Goal: Task Accomplishment & Management: Manage account settings

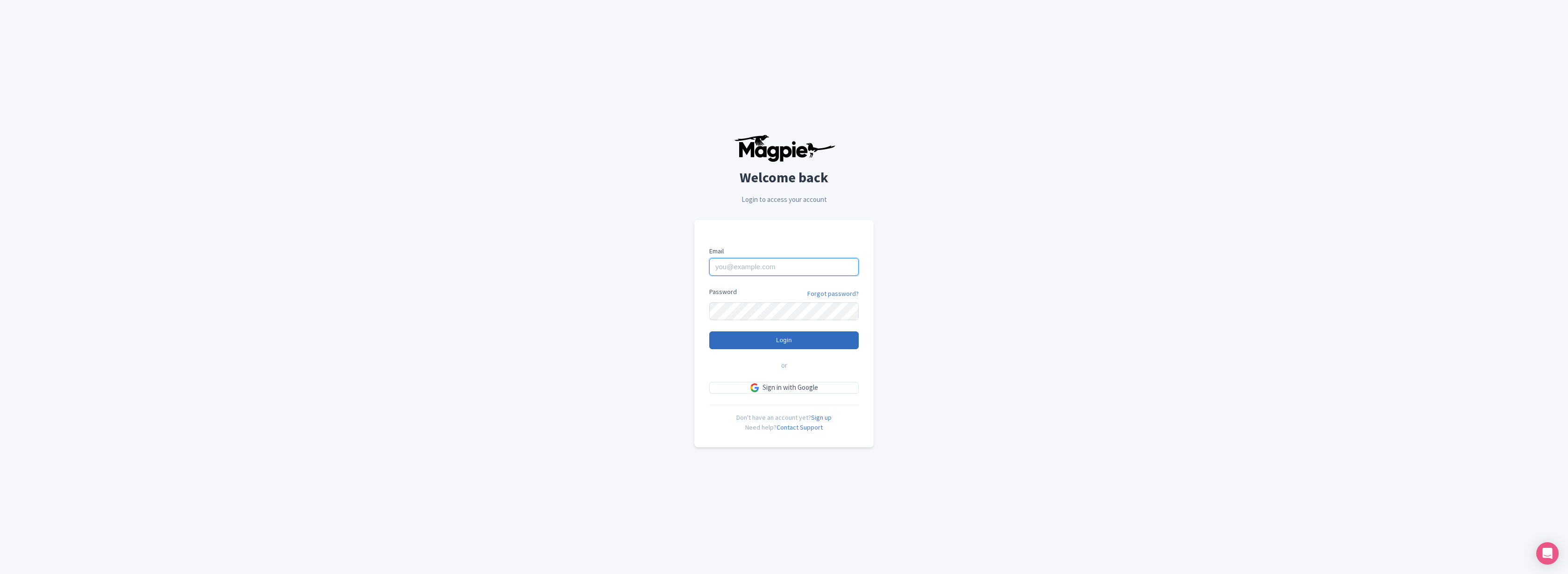
type input "marko@maxtour.co"
click at [782, 343] on input "Login" at bounding box center [784, 340] width 149 height 18
type input "Logging in..."
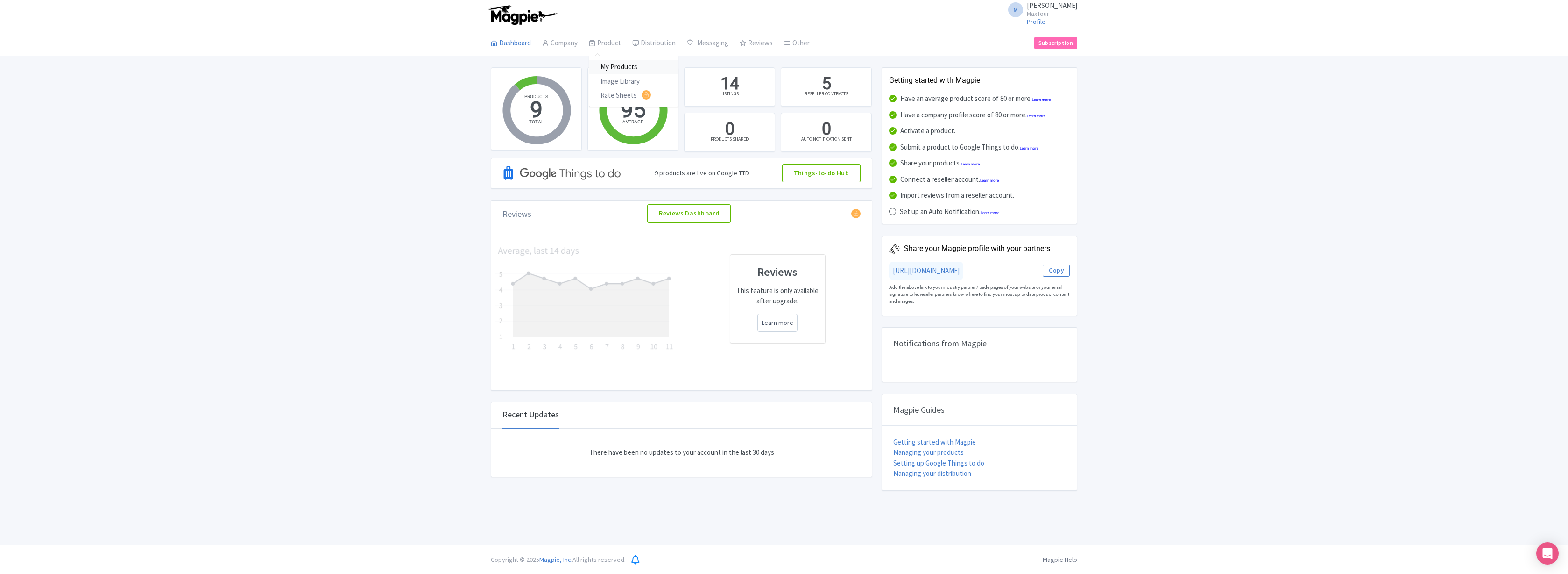
click at [615, 66] on link "My Products" at bounding box center [634, 66] width 89 height 14
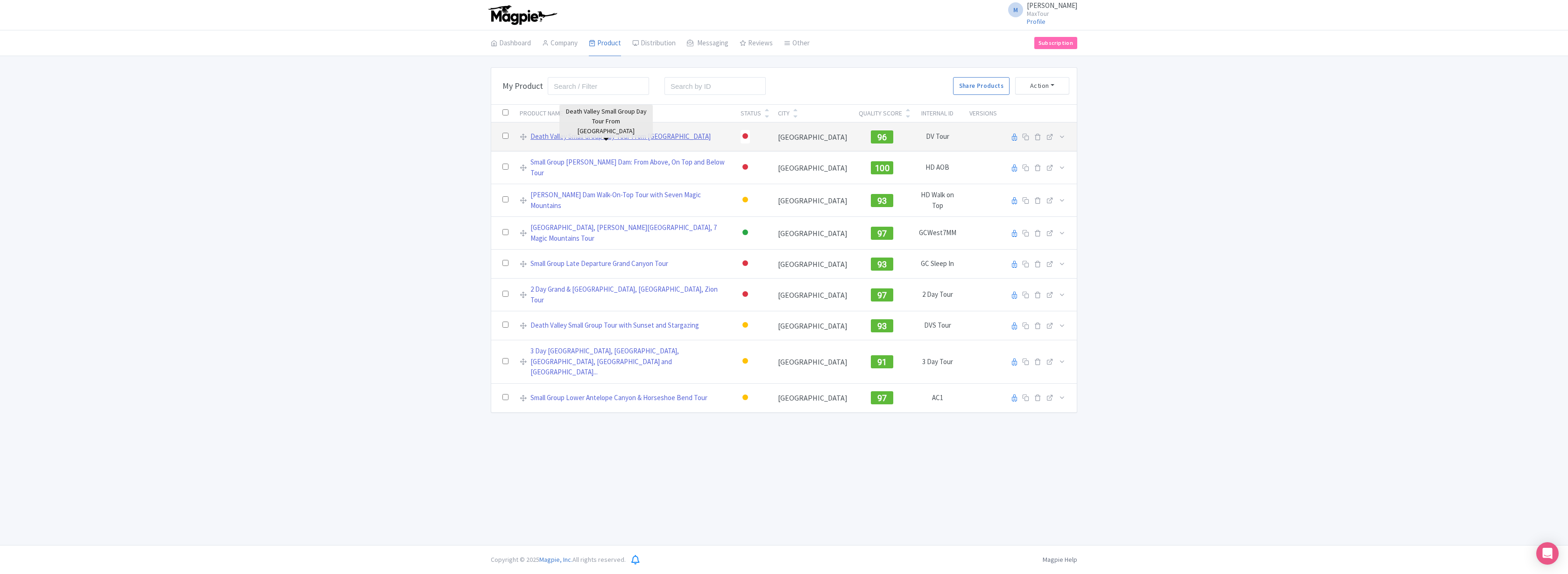
click at [606, 136] on link "Death Valley Small Group Day Tour From Las Vegas" at bounding box center [620, 137] width 180 height 11
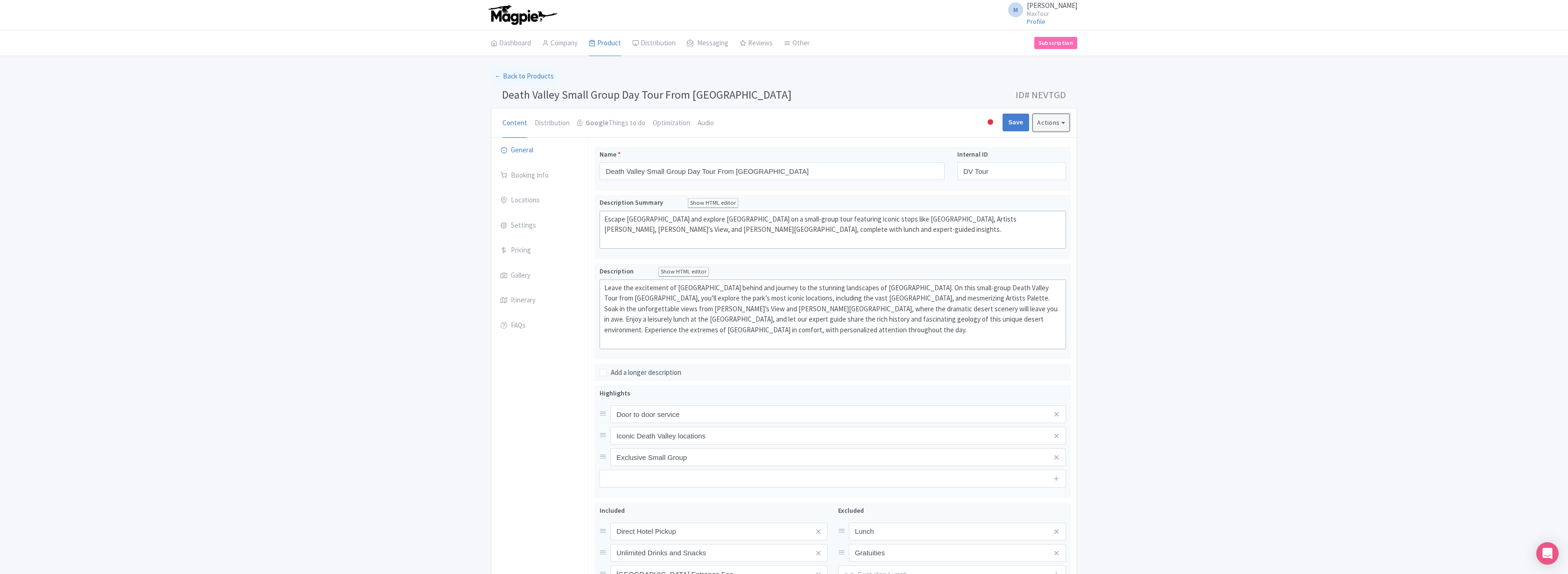
click at [1062, 122] on button "Actions" at bounding box center [1051, 122] width 36 height 17
click at [911, 175] on link "Word" at bounding box center [934, 177] width 89 height 14
click at [514, 74] on link "← Back to Products" at bounding box center [524, 76] width 67 height 18
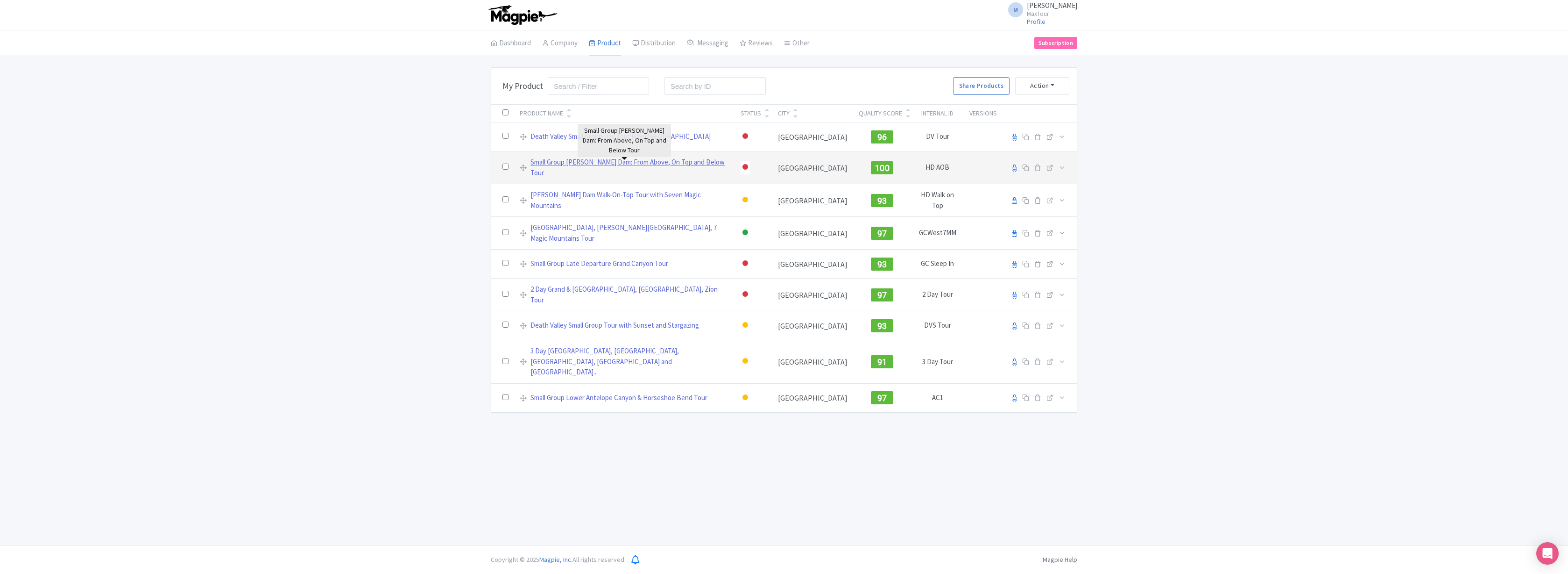
click at [618, 165] on link "Small Group Hoover Dam: From Above, On Top and Below Tour" at bounding box center [630, 167] width 199 height 21
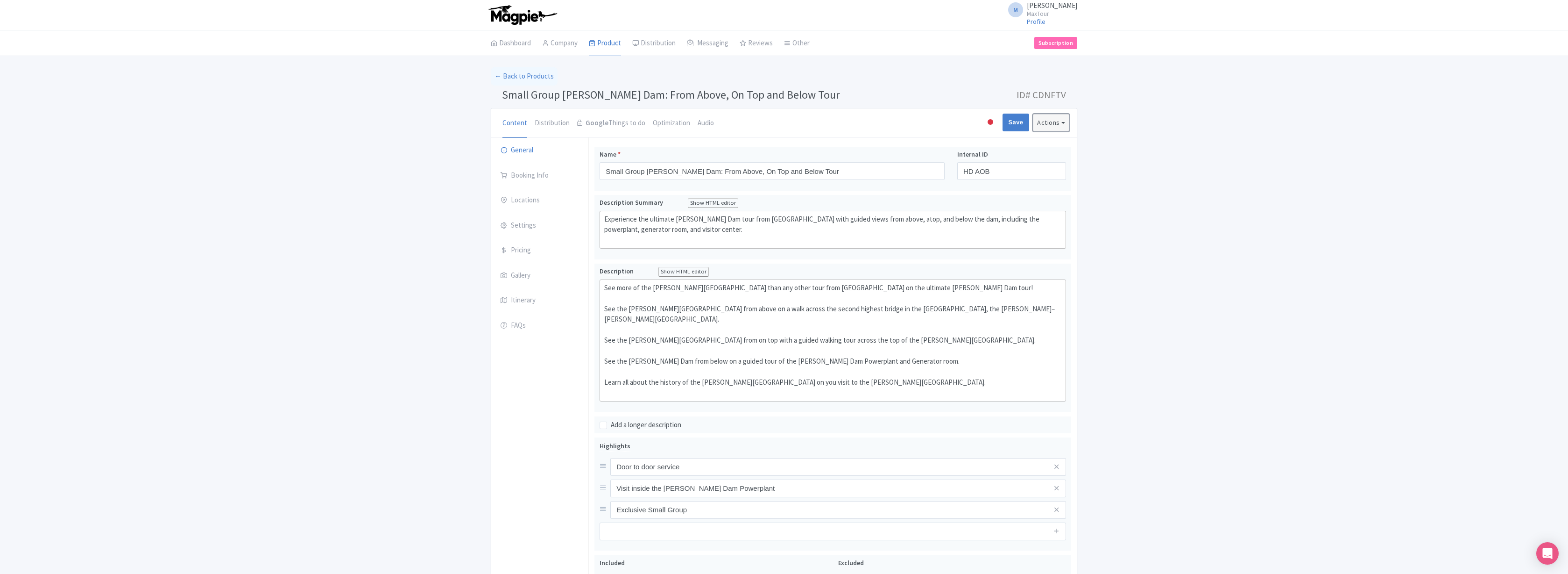
click at [1058, 124] on button "Actions" at bounding box center [1051, 122] width 36 height 17
click at [910, 175] on link "Word" at bounding box center [934, 177] width 89 height 14
click at [514, 73] on link "← Back to Products" at bounding box center [524, 76] width 67 height 18
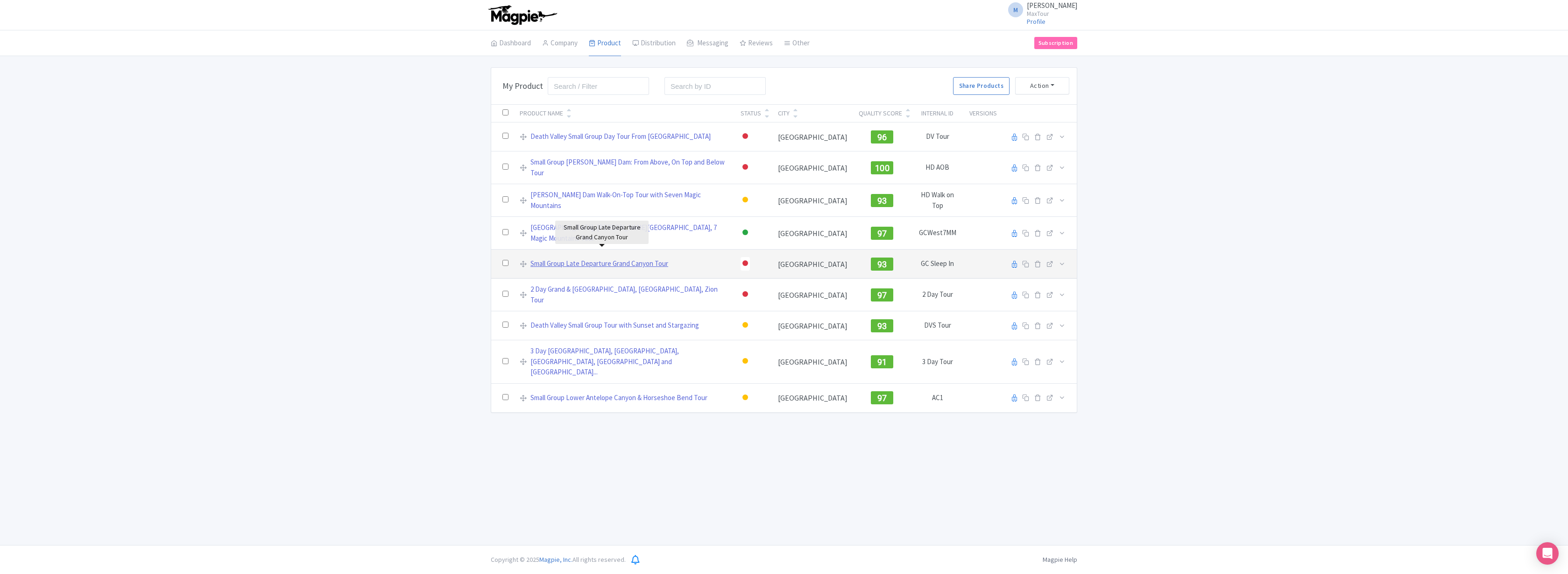
click at [605, 258] on link "Small Group Late Departure Grand Canyon Tour" at bounding box center [599, 264] width 138 height 11
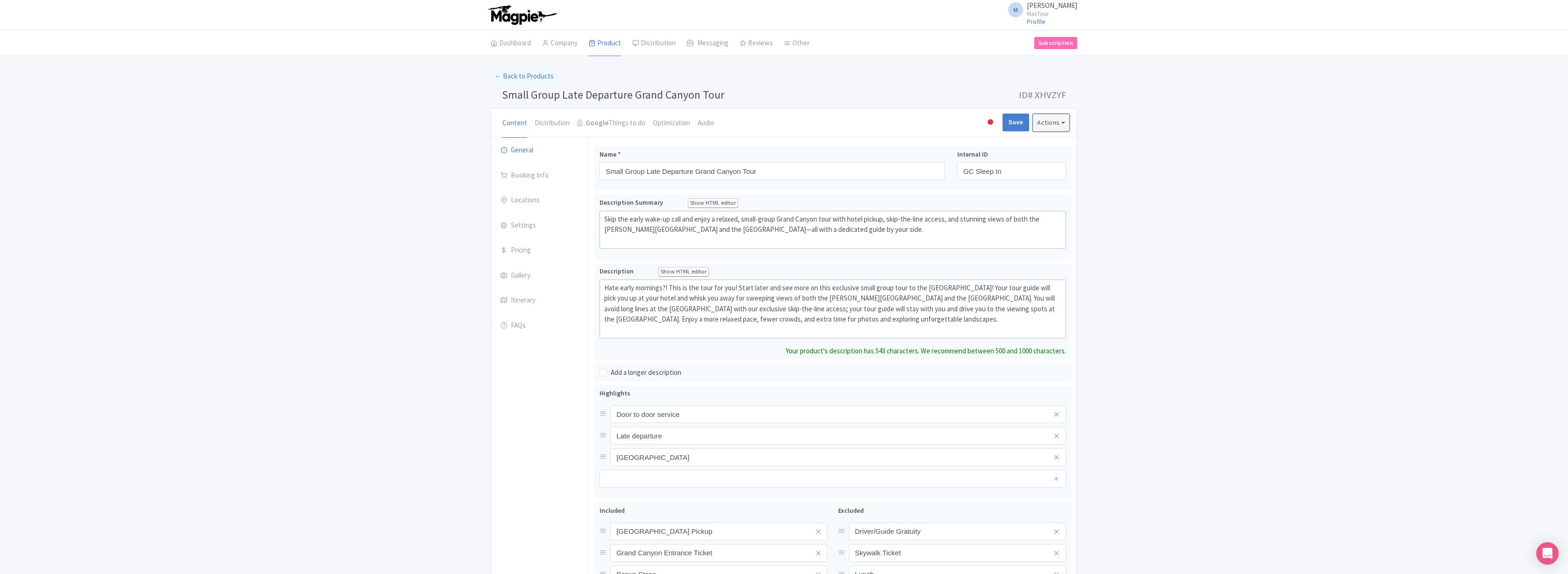
click at [1064, 123] on button "Actions" at bounding box center [1051, 122] width 36 height 17
click at [910, 177] on link "Word" at bounding box center [934, 177] width 89 height 14
click at [537, 76] on link "← Back to Products" at bounding box center [524, 76] width 67 height 18
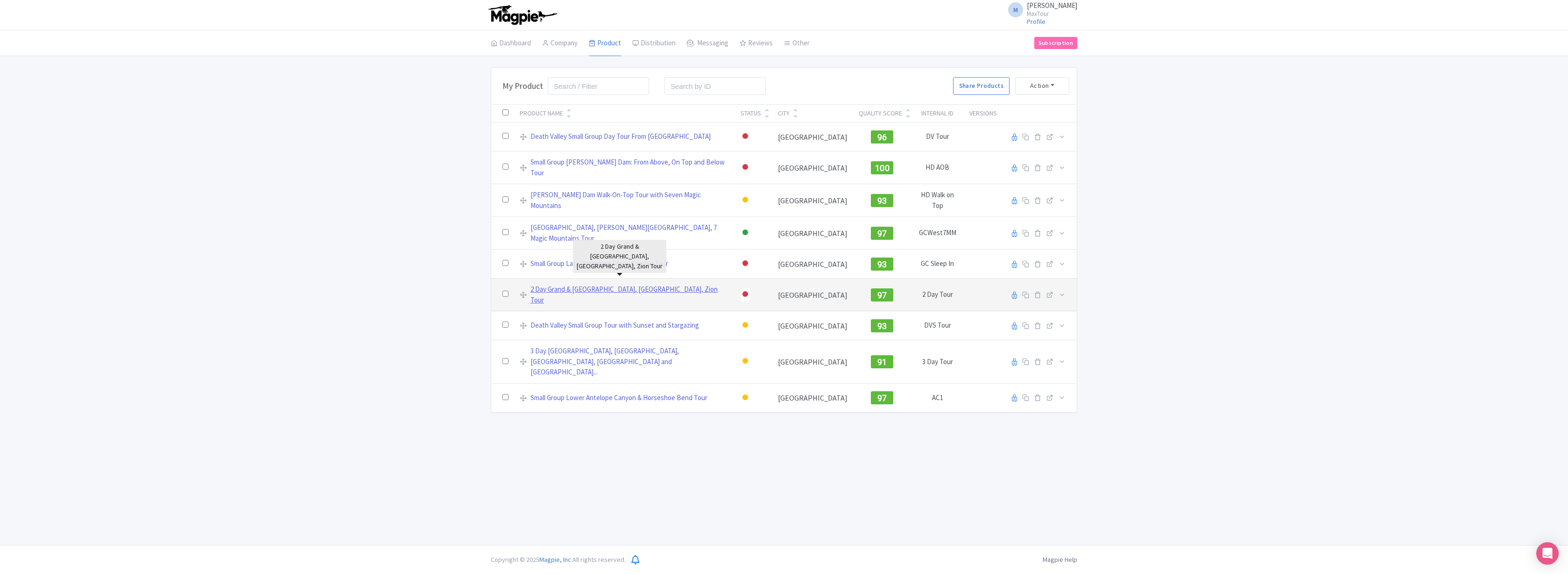
click at [622, 284] on link "2 Day Grand & [GEOGRAPHIC_DATA], [GEOGRAPHIC_DATA], Zion Tour" at bounding box center [630, 295] width 199 height 21
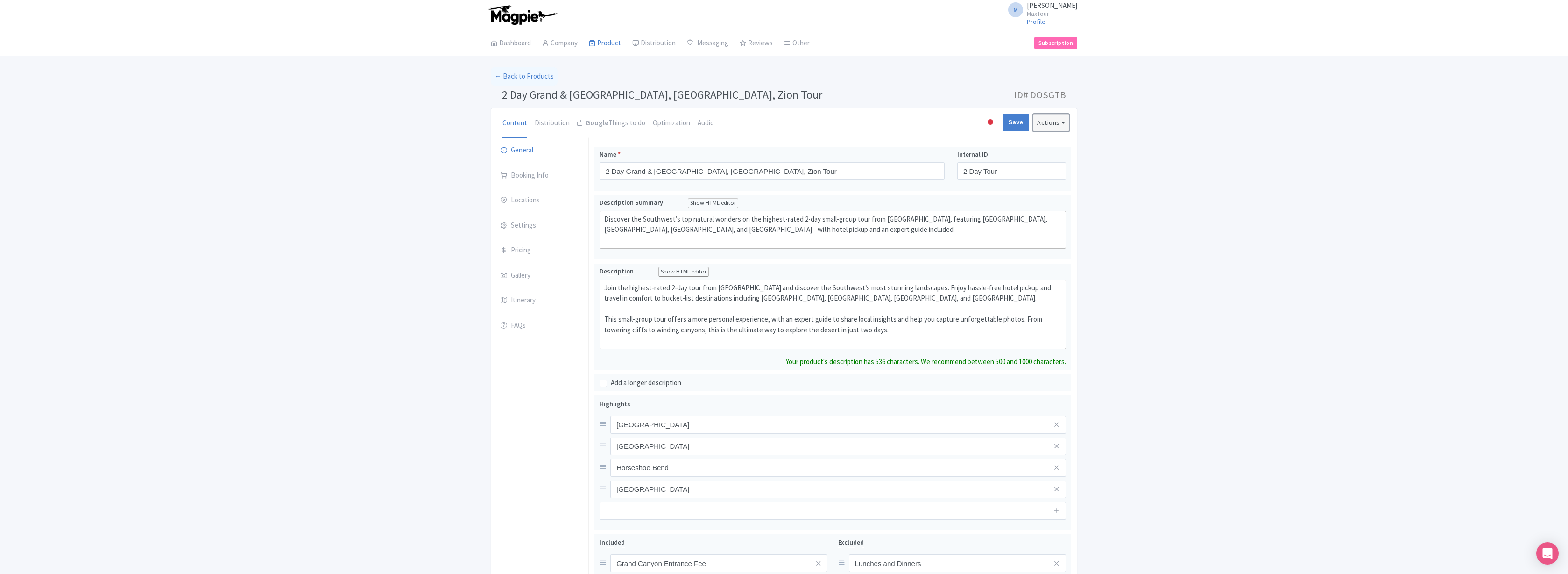
click at [1056, 123] on button "Actions" at bounding box center [1051, 122] width 36 height 17
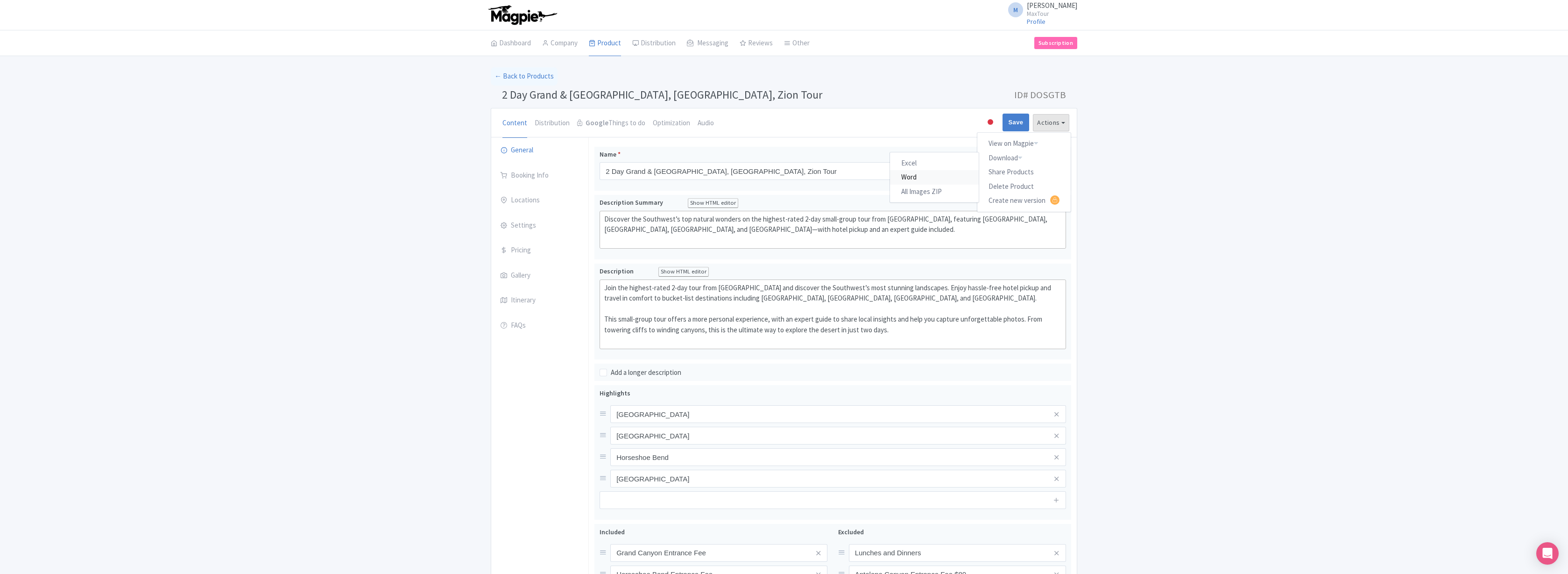
click at [910, 177] on link "Word" at bounding box center [934, 177] width 89 height 14
